Goal: Information Seeking & Learning: Learn about a topic

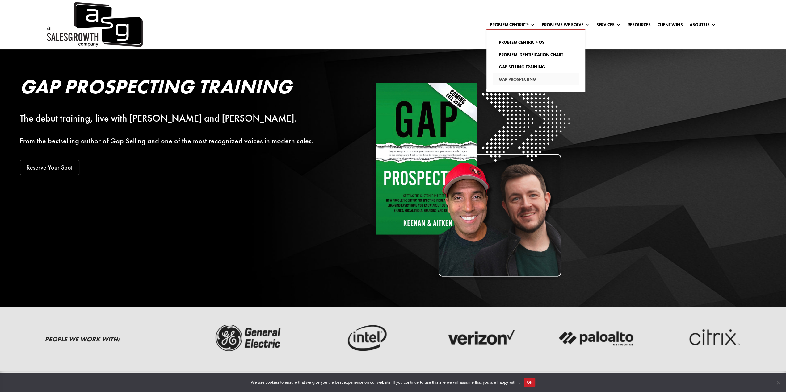
click at [503, 80] on link "Gap Prospecting" at bounding box center [535, 79] width 86 height 12
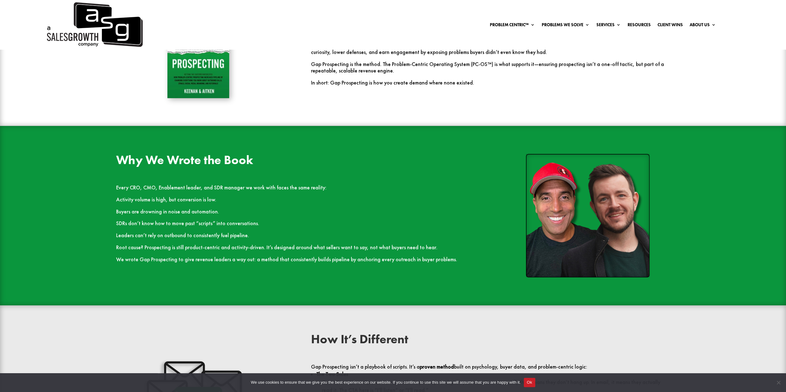
scroll to position [587, 0]
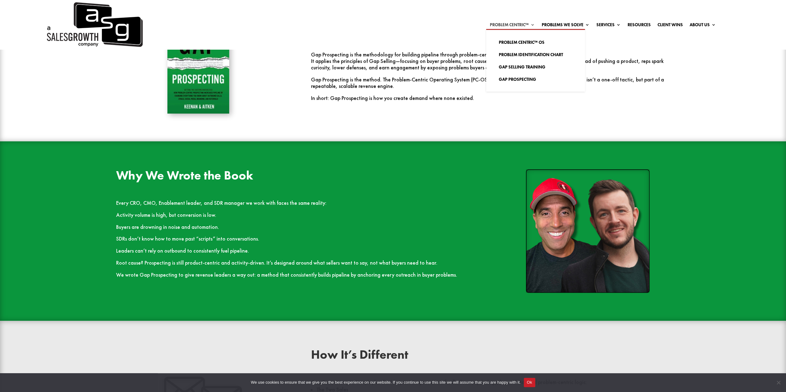
click at [502, 23] on link "Problem Centric™" at bounding box center [511, 26] width 45 height 7
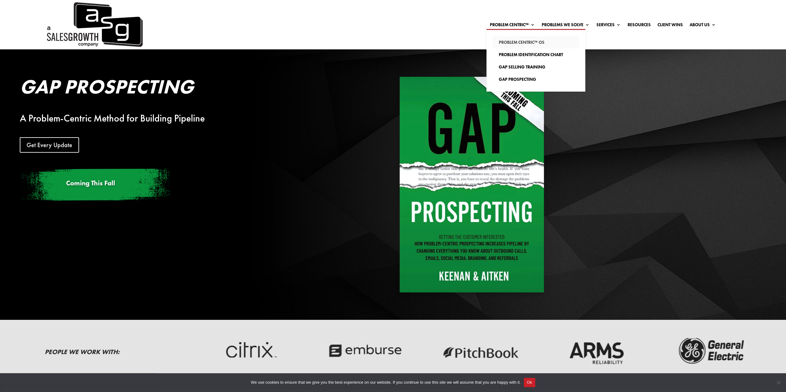
click at [514, 42] on link "Problem Centric™ OS" at bounding box center [535, 42] width 86 height 12
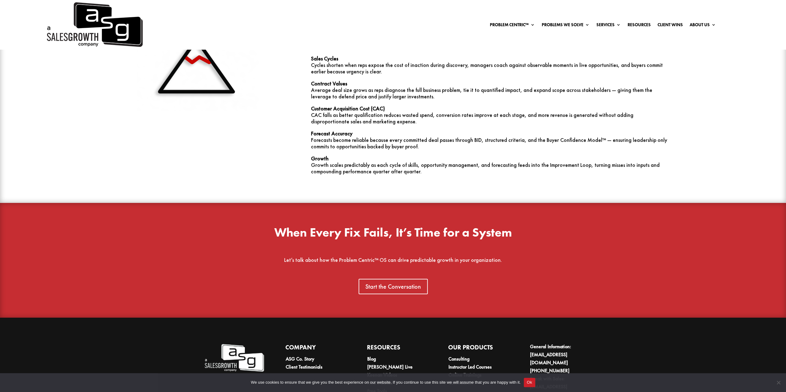
scroll to position [1994, 0]
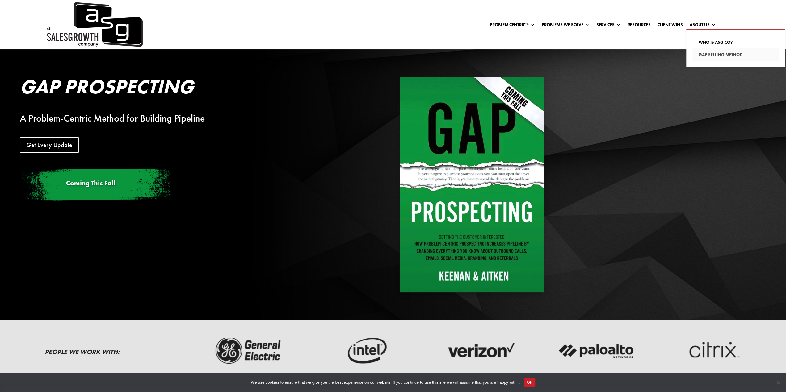
click at [707, 52] on link "Gap Selling Method" at bounding box center [735, 54] width 86 height 12
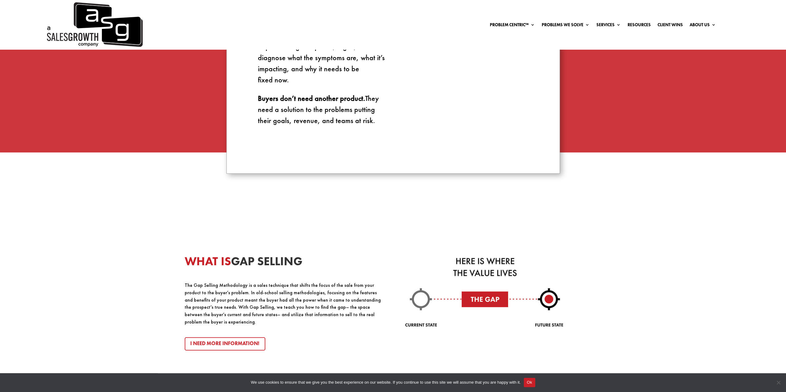
scroll to position [648, 0]
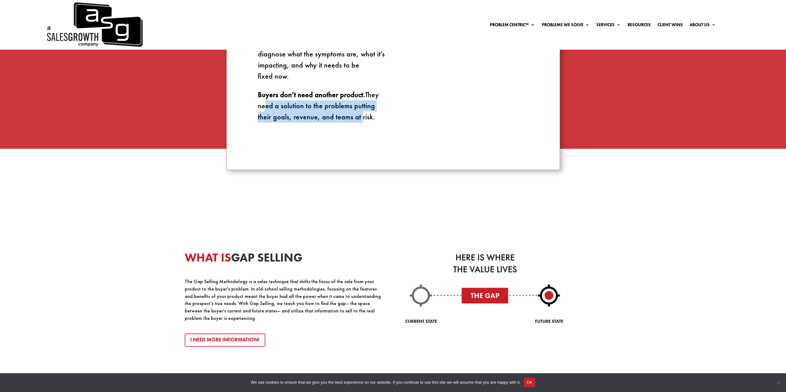
drag, startPoint x: 260, startPoint y: 105, endPoint x: 357, endPoint y: 119, distance: 98.6
click at [357, 119] on p "Buyers don’t need another product. They need a solution to the problems putting…" at bounding box center [321, 105] width 127 height 33
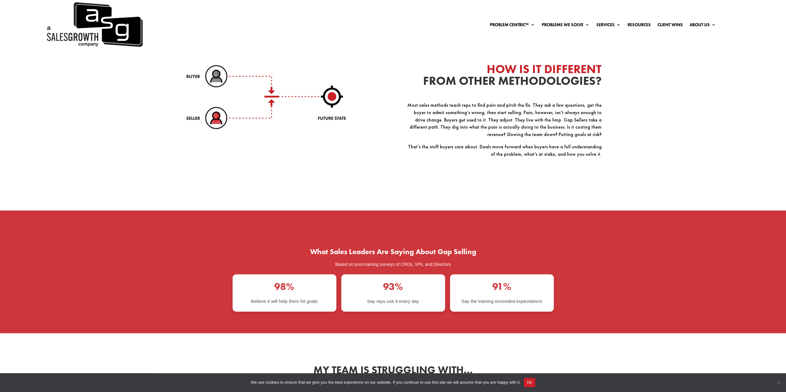
scroll to position [1019, 0]
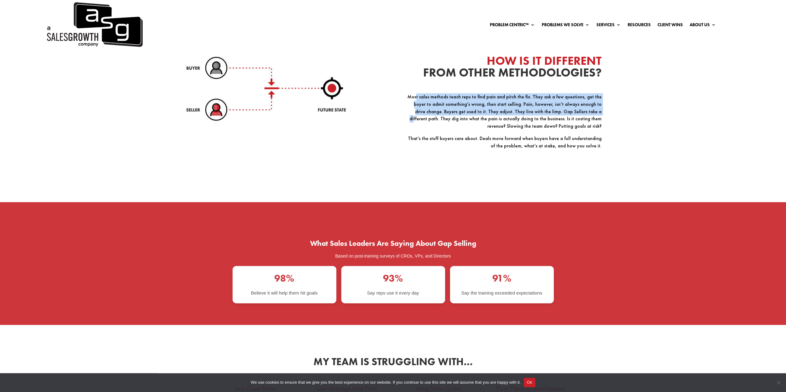
drag, startPoint x: 416, startPoint y: 94, endPoint x: 560, endPoint y: 106, distance: 145.0
click at [560, 106] on p "Most sales methods teach reps to find pain and pitch the fix. They ask a few qu…" at bounding box center [502, 114] width 197 height 42
drag, startPoint x: 503, startPoint y: 98, endPoint x: 556, endPoint y: 105, distance: 53.3
click at [556, 105] on p "Most sales methods teach reps to find pain and pitch the fix. They ask a few qu…" at bounding box center [502, 114] width 197 height 42
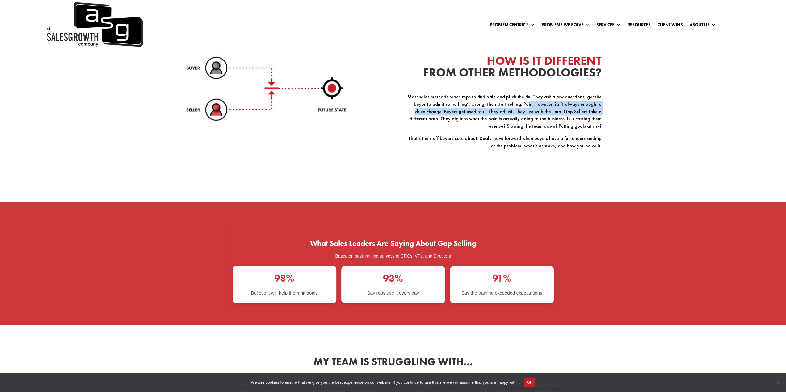
click at [542, 107] on p "Most sales methods teach reps to find pain and pitch the fix. They ask a few qu…" at bounding box center [502, 114] width 197 height 42
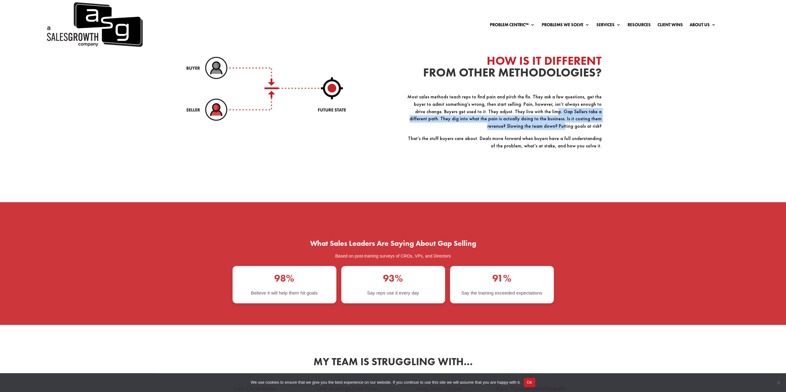
drag, startPoint x: 512, startPoint y: 105, endPoint x: 567, endPoint y: 127, distance: 59.1
click at [567, 127] on p "Most sales methods teach reps to find pain and pitch the fix. They ask a few qu…" at bounding box center [502, 114] width 197 height 42
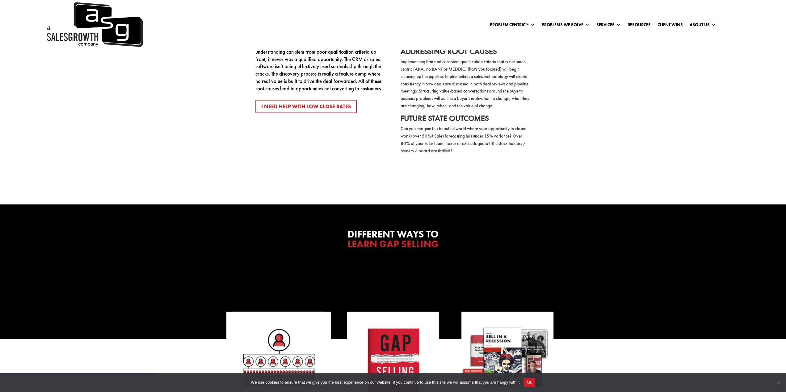
scroll to position [1667, 0]
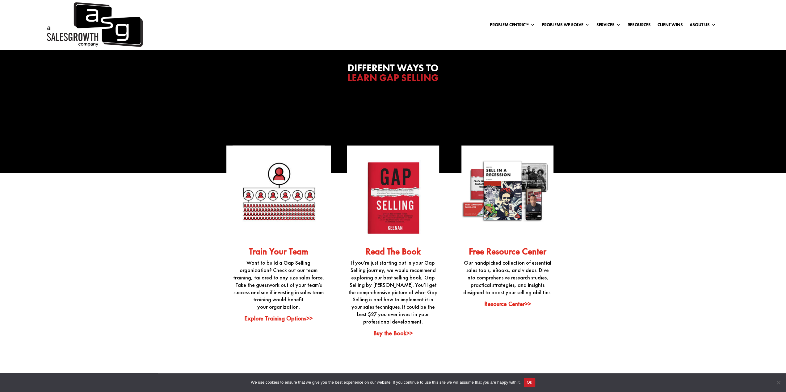
click at [371, 246] on link "Read The Book" at bounding box center [392, 252] width 55 height 12
